Goal: Transaction & Acquisition: Purchase product/service

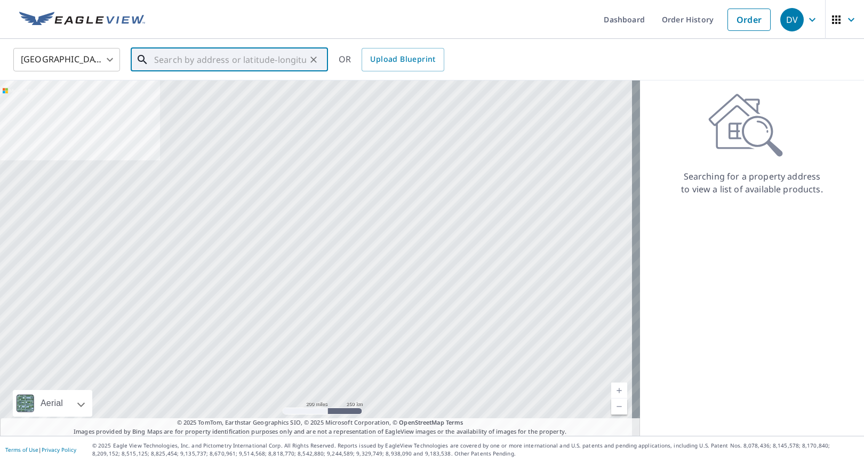
click at [279, 67] on input "text" at bounding box center [230, 60] width 152 height 30
paste input "[EMAIL_ADDRESS][DOMAIN_NAME]"
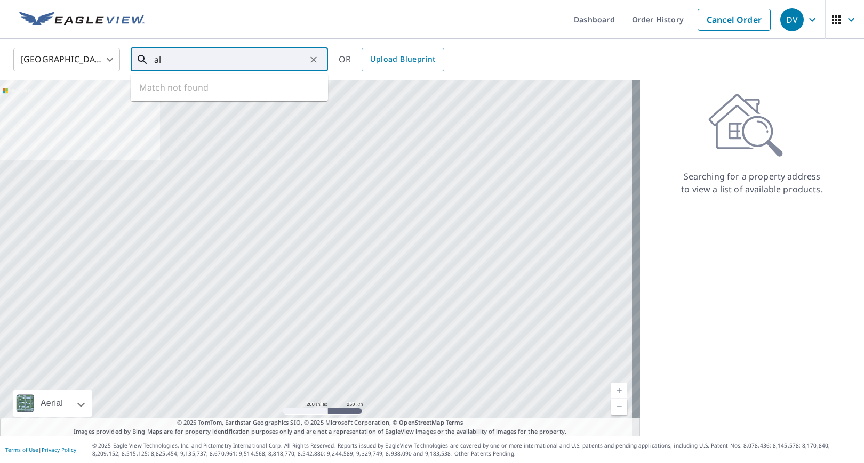
type input "a"
paste input "[STREET_ADDRESS]"
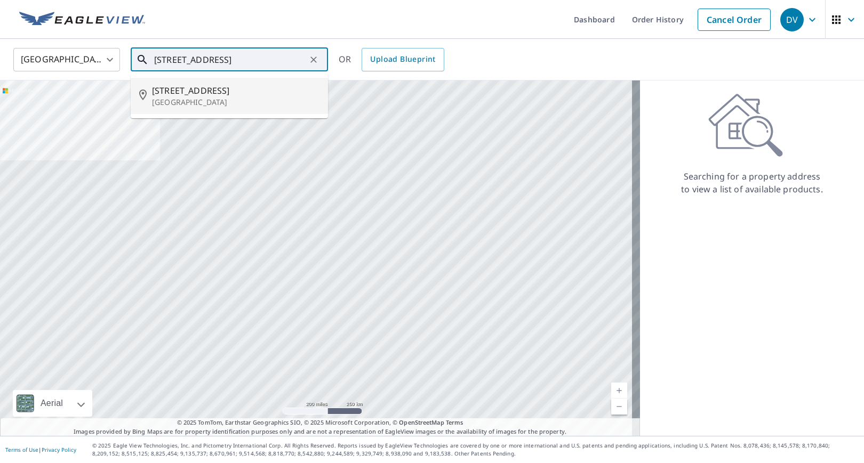
click at [244, 93] on span "[STREET_ADDRESS]" at bounding box center [235, 90] width 167 height 13
type input "[STREET_ADDRESS]"
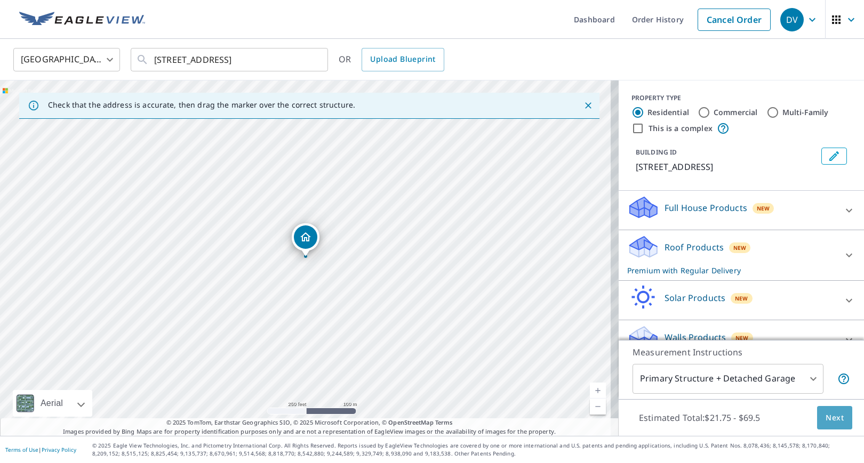
click at [832, 413] on span "Next" at bounding box center [834, 418] width 18 height 13
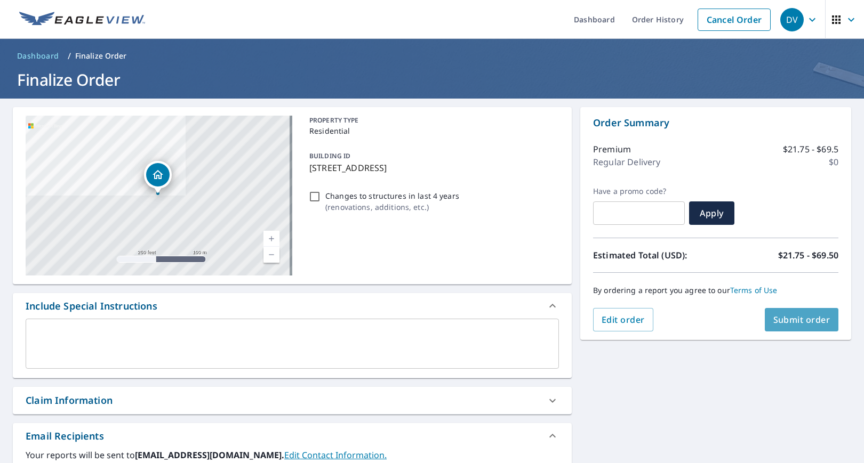
click at [792, 324] on span "Submit order" at bounding box center [801, 320] width 57 height 12
checkbox input "true"
